Goal: Communication & Community: Answer question/provide support

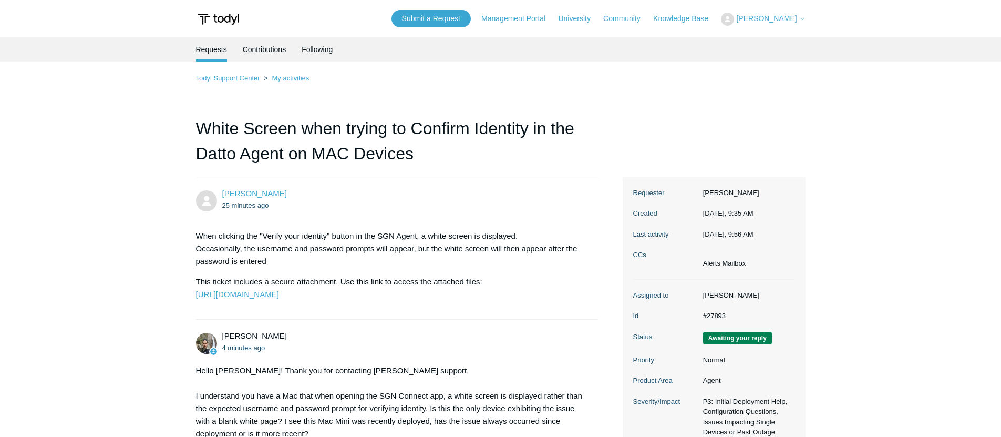
scroll to position [219, 0]
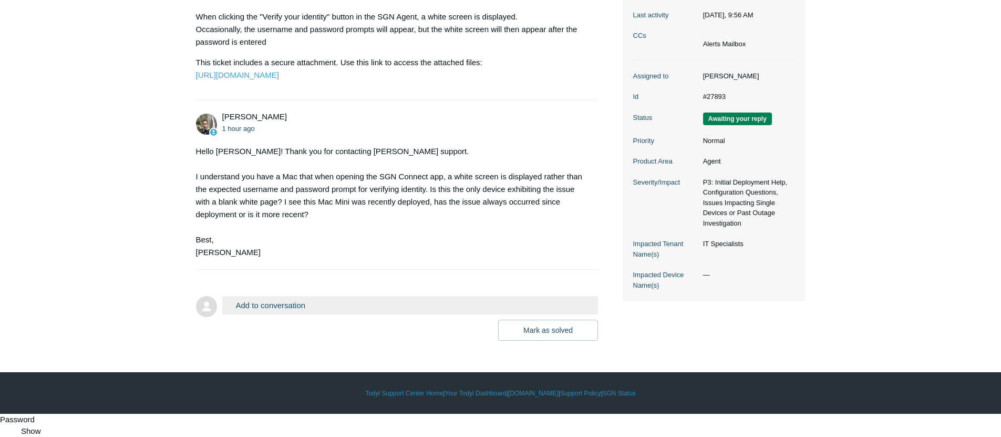
click at [333, 366] on body "Skip to main content Submit a Request Management Portal University Community Kn…" at bounding box center [500, 97] width 1001 height 633
click at [310, 314] on button "Add to conversation" at bounding box center [410, 305] width 376 height 18
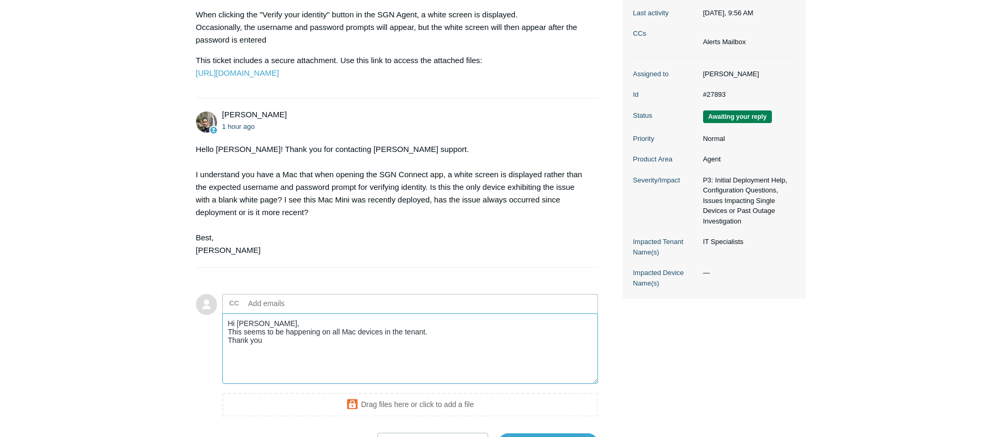
scroll to position [336, 0]
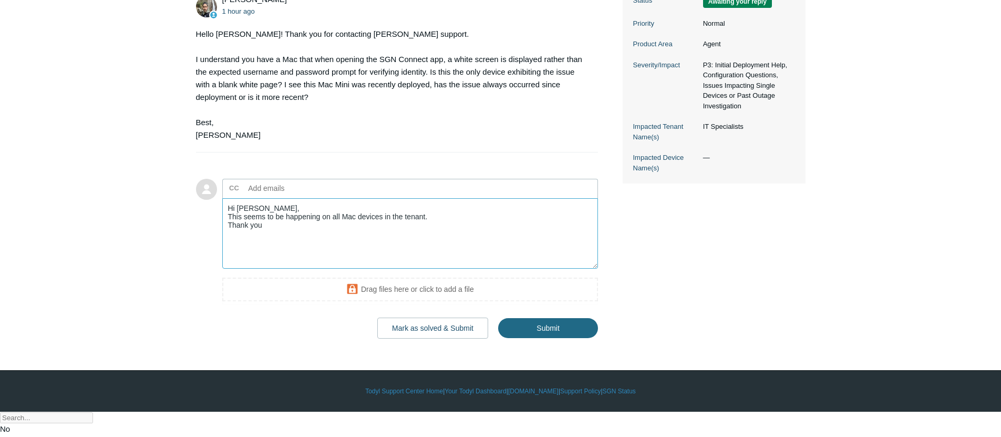
type textarea "Hi [PERSON_NAME], This seems to be happening on all Mac devices in the tenant. …"
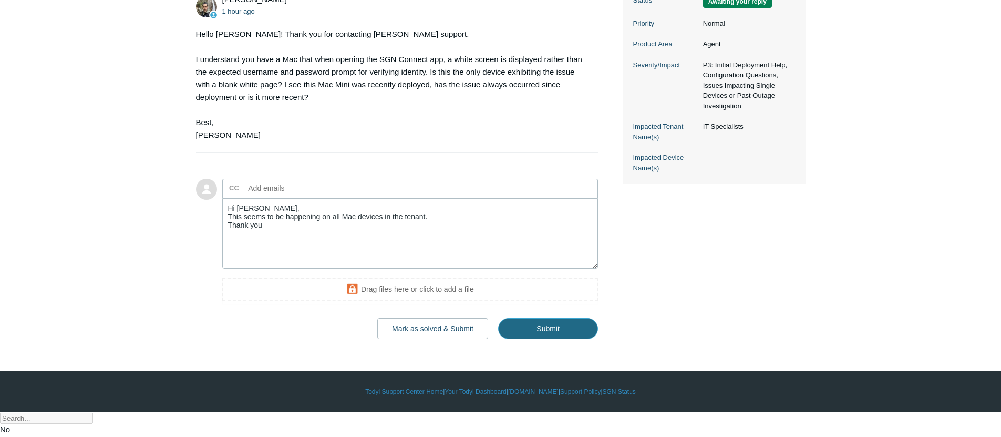
click at [539, 339] on input "Submit" at bounding box center [548, 328] width 100 height 21
